Goal: Information Seeking & Learning: Find specific fact

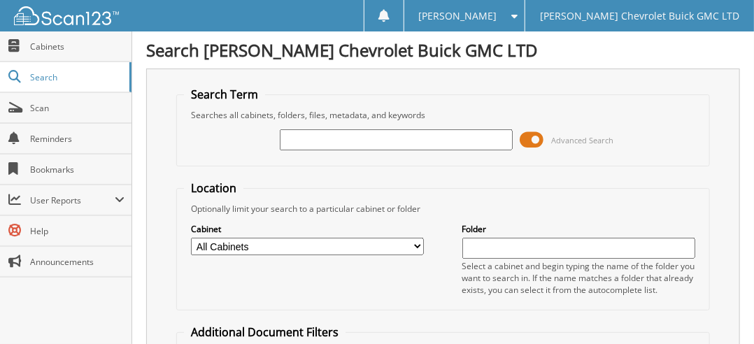
click at [325, 139] on input "text" at bounding box center [396, 139] width 233 height 21
type input "48847"
click at [45, 78] on span "Search" at bounding box center [76, 77] width 92 height 12
click at [362, 138] on input "text" at bounding box center [396, 139] width 233 height 21
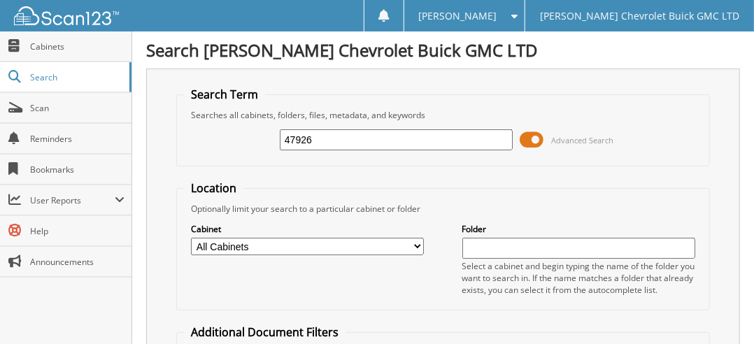
type input "47926"
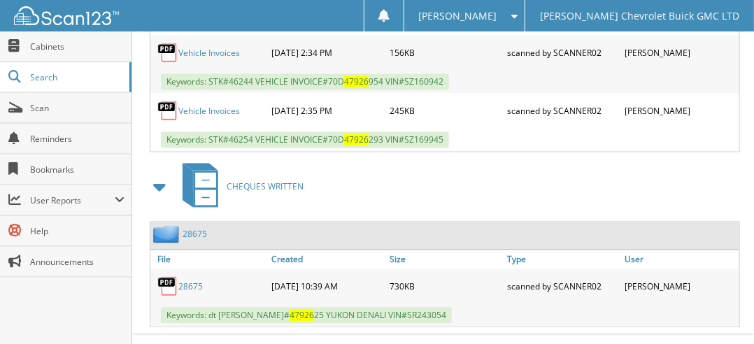
scroll to position [925, 0]
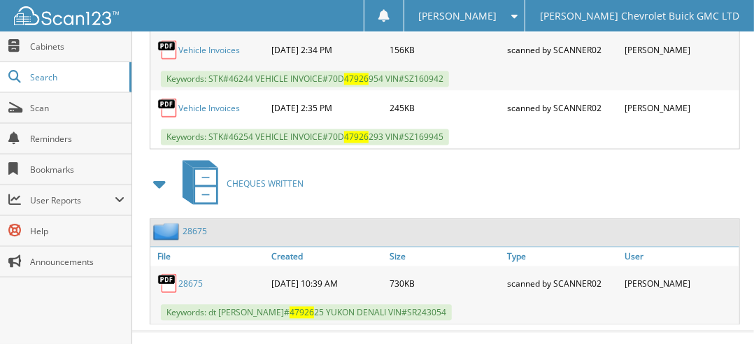
click at [184, 278] on link "28675" at bounding box center [190, 284] width 24 height 12
